Goal: Task Accomplishment & Management: Manage account settings

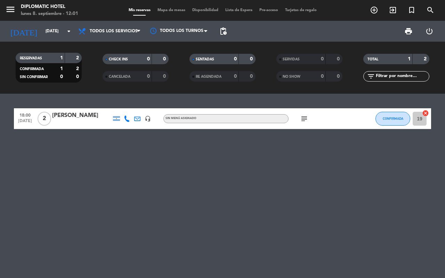
click at [304, 118] on icon "subject" at bounding box center [304, 119] width 8 height 8
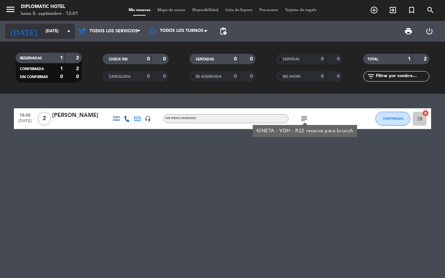
click at [45, 30] on input "[DATE]" at bounding box center [69, 31] width 55 height 12
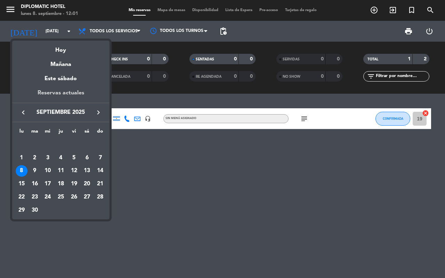
click at [63, 92] on div "Reservas actuales" at bounding box center [60, 96] width 97 height 14
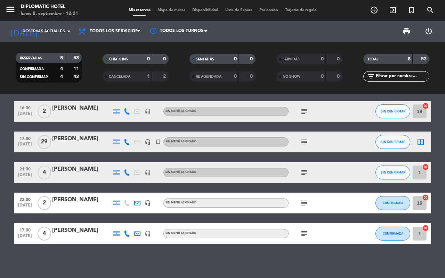
scroll to position [99, 0]
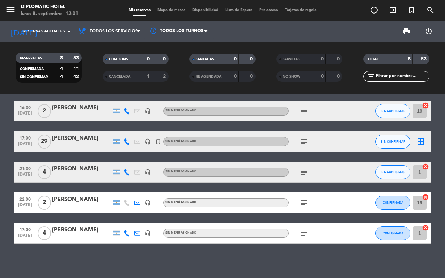
click at [305, 235] on icon "subject" at bounding box center [304, 233] width 8 height 8
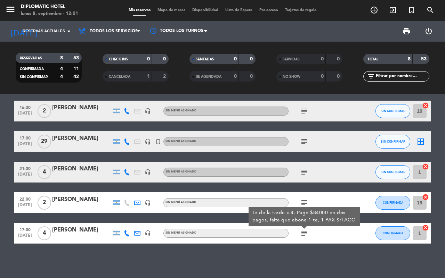
click at [88, 232] on div "[PERSON_NAME]" at bounding box center [81, 230] width 59 height 9
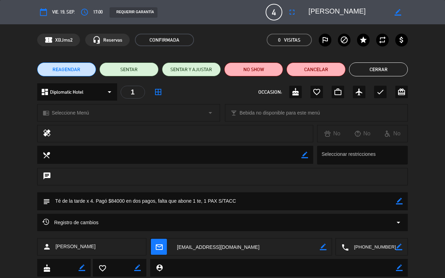
click at [399, 202] on icon "border_color" at bounding box center [399, 201] width 7 height 7
click at [156, 200] on textarea at bounding box center [223, 201] width 346 height 18
type textarea "Té de la tarde x 4. Pagó $84000 en dos pagos (B-20-17501/17502) falta que abone…"
click at [400, 199] on icon at bounding box center [399, 201] width 7 height 7
click at [395, 67] on button "Cerrar" at bounding box center [378, 70] width 59 height 14
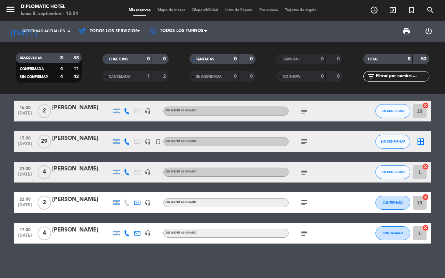
click at [308, 235] on icon "subject" at bounding box center [304, 233] width 8 height 8
